Goal: Task Accomplishment & Management: Use online tool/utility

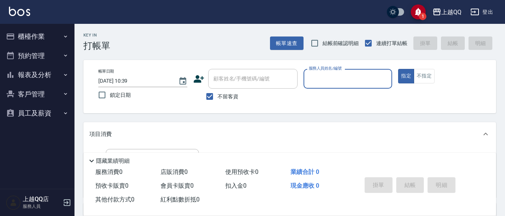
click at [35, 72] on button "報表及分析" at bounding box center [37, 74] width 68 height 19
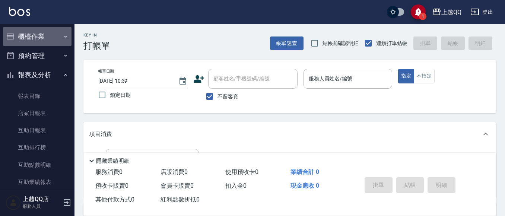
click at [51, 37] on button "櫃檯作業" at bounding box center [37, 36] width 68 height 19
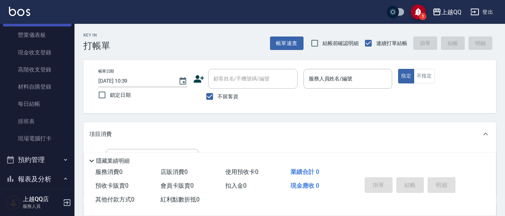
scroll to position [74, 0]
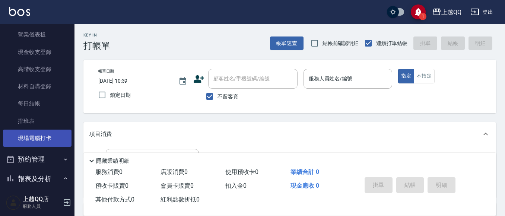
click at [44, 139] on link "現場電腦打卡" at bounding box center [37, 138] width 68 height 17
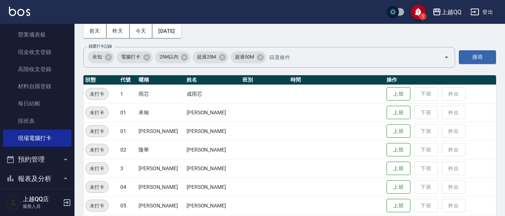
scroll to position [74, 0]
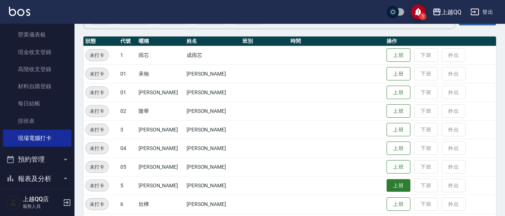
click at [391, 182] on button "上班" at bounding box center [398, 185] width 24 height 13
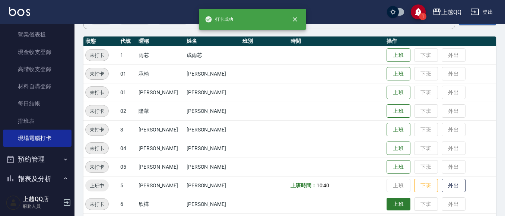
click at [389, 207] on button "上班" at bounding box center [398, 204] width 24 height 13
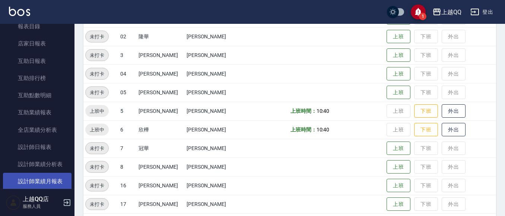
scroll to position [261, 0]
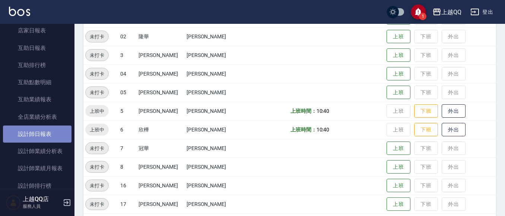
click at [53, 130] on link "設計師日報表" at bounding box center [37, 133] width 68 height 17
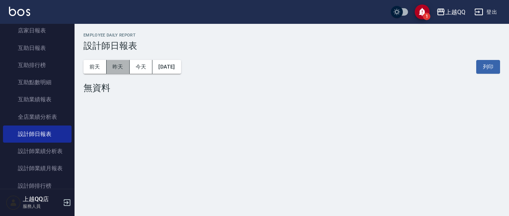
click at [107, 66] on button "昨天" at bounding box center [117, 67] width 23 height 14
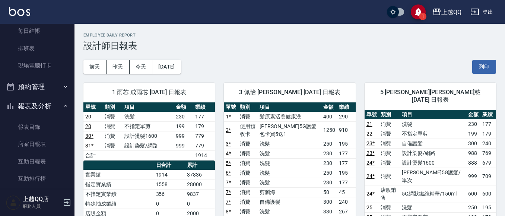
scroll to position [149, 0]
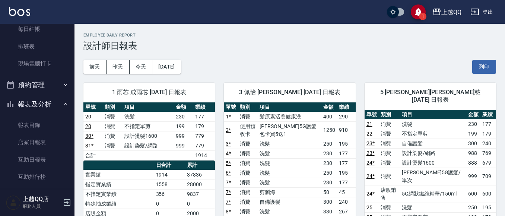
click at [64, 98] on button "報表及分析" at bounding box center [37, 104] width 68 height 19
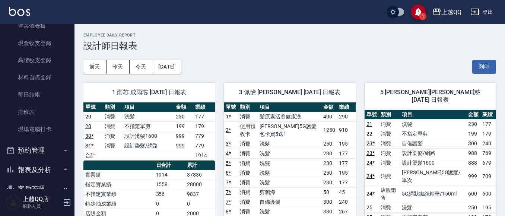
scroll to position [84, 0]
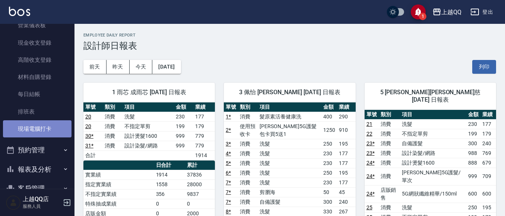
click at [60, 134] on link "現場電腦打卡" at bounding box center [37, 128] width 68 height 17
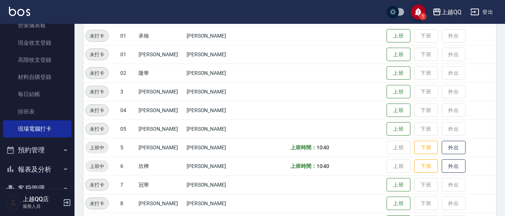
scroll to position [112, 0]
click at [389, 90] on button "上班" at bounding box center [398, 92] width 24 height 13
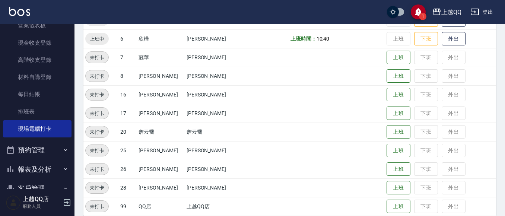
scroll to position [249, 0]
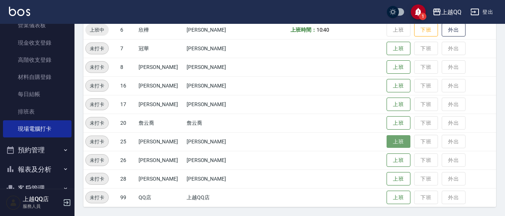
click at [395, 142] on button "上班" at bounding box center [398, 141] width 24 height 13
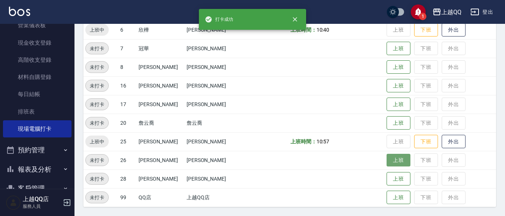
click at [394, 162] on button "上班" at bounding box center [398, 160] width 24 height 13
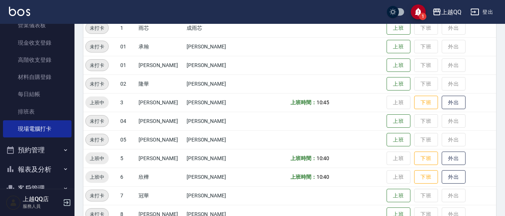
scroll to position [63, 0]
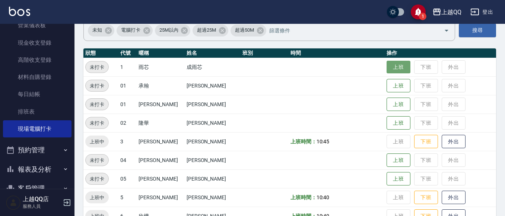
click at [392, 67] on button "上班" at bounding box center [398, 67] width 24 height 13
